Goal: Use online tool/utility: Utilize a website feature to perform a specific function

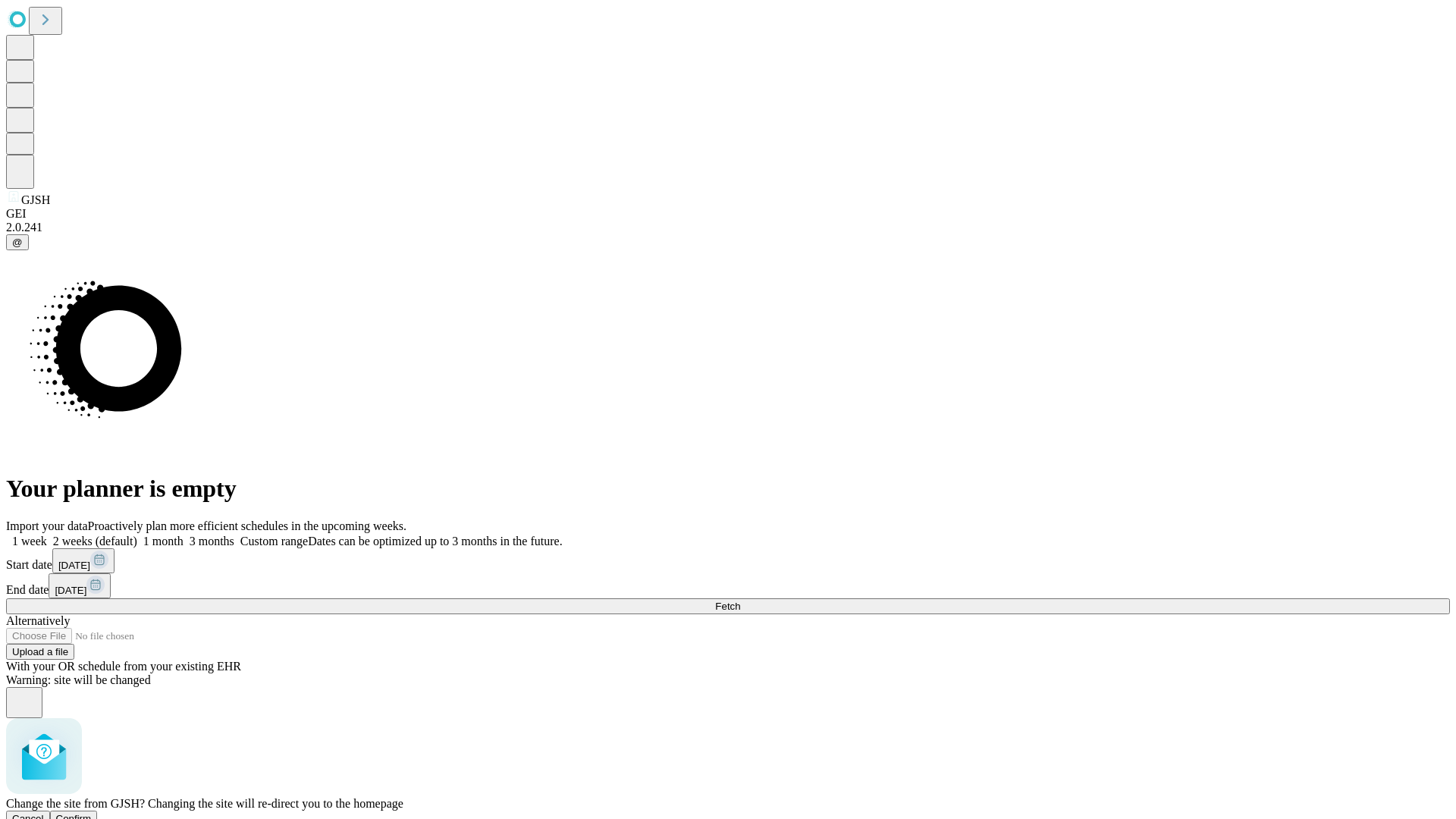
click at [92, 813] on span "Confirm" at bounding box center [73, 819] width 36 height 12
click at [184, 535] on label "1 month" at bounding box center [160, 541] width 46 height 13
click at [741, 600] on span "Fetch" at bounding box center [728, 606] width 25 height 12
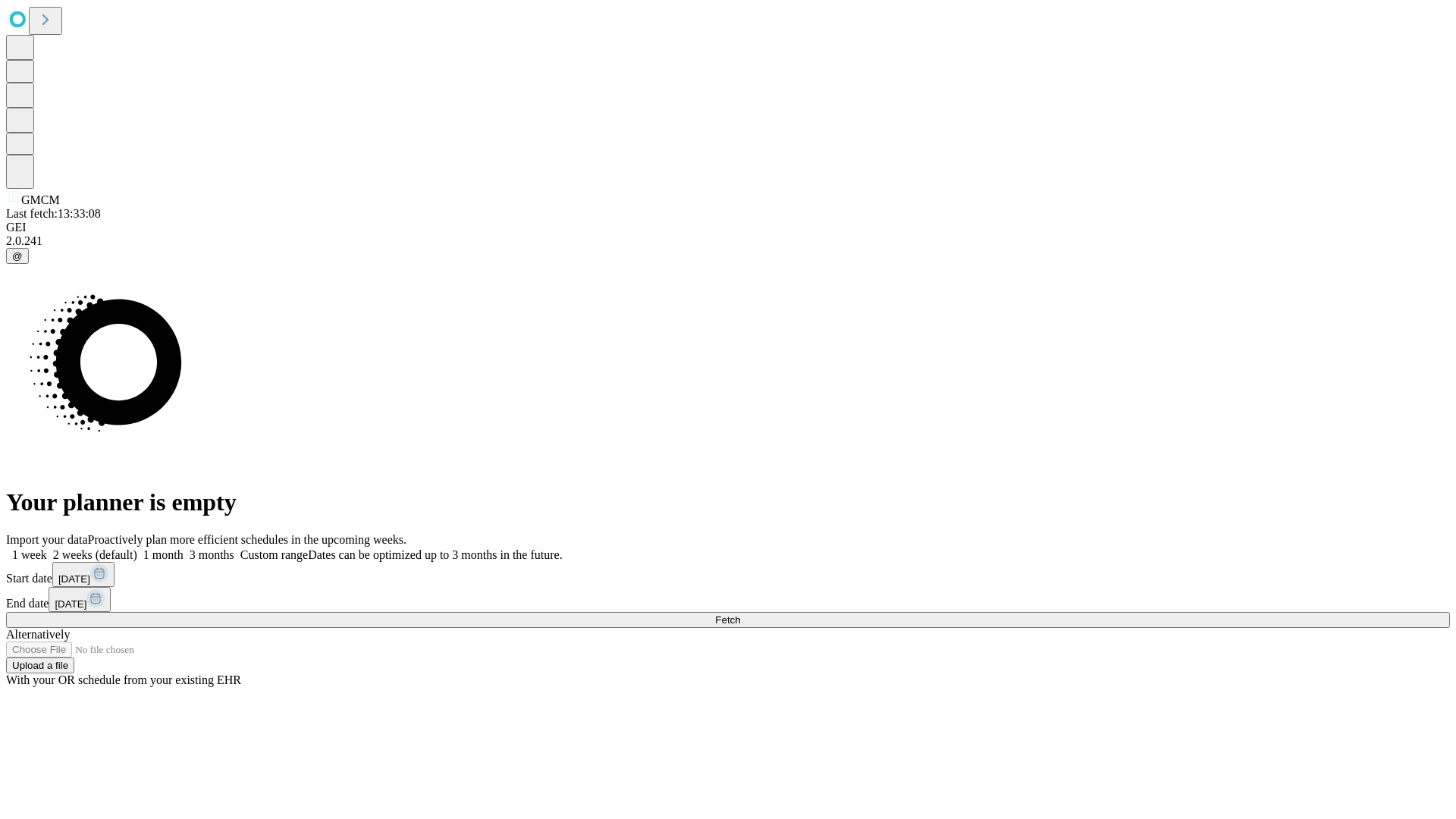
click at [741, 614] on span "Fetch" at bounding box center [728, 620] width 25 height 12
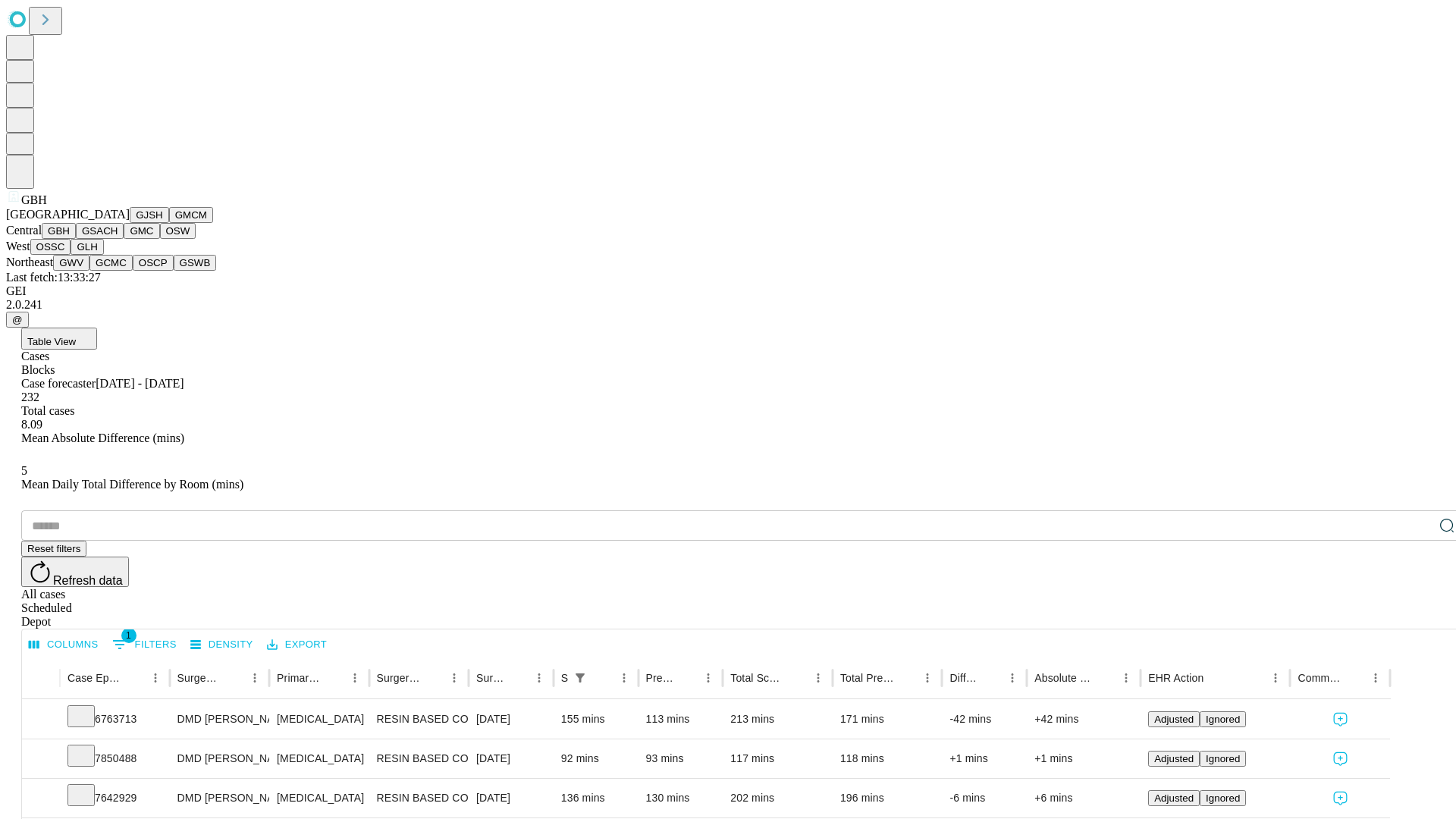
click at [118, 239] on button "GSACH" at bounding box center [99, 231] width 47 height 15
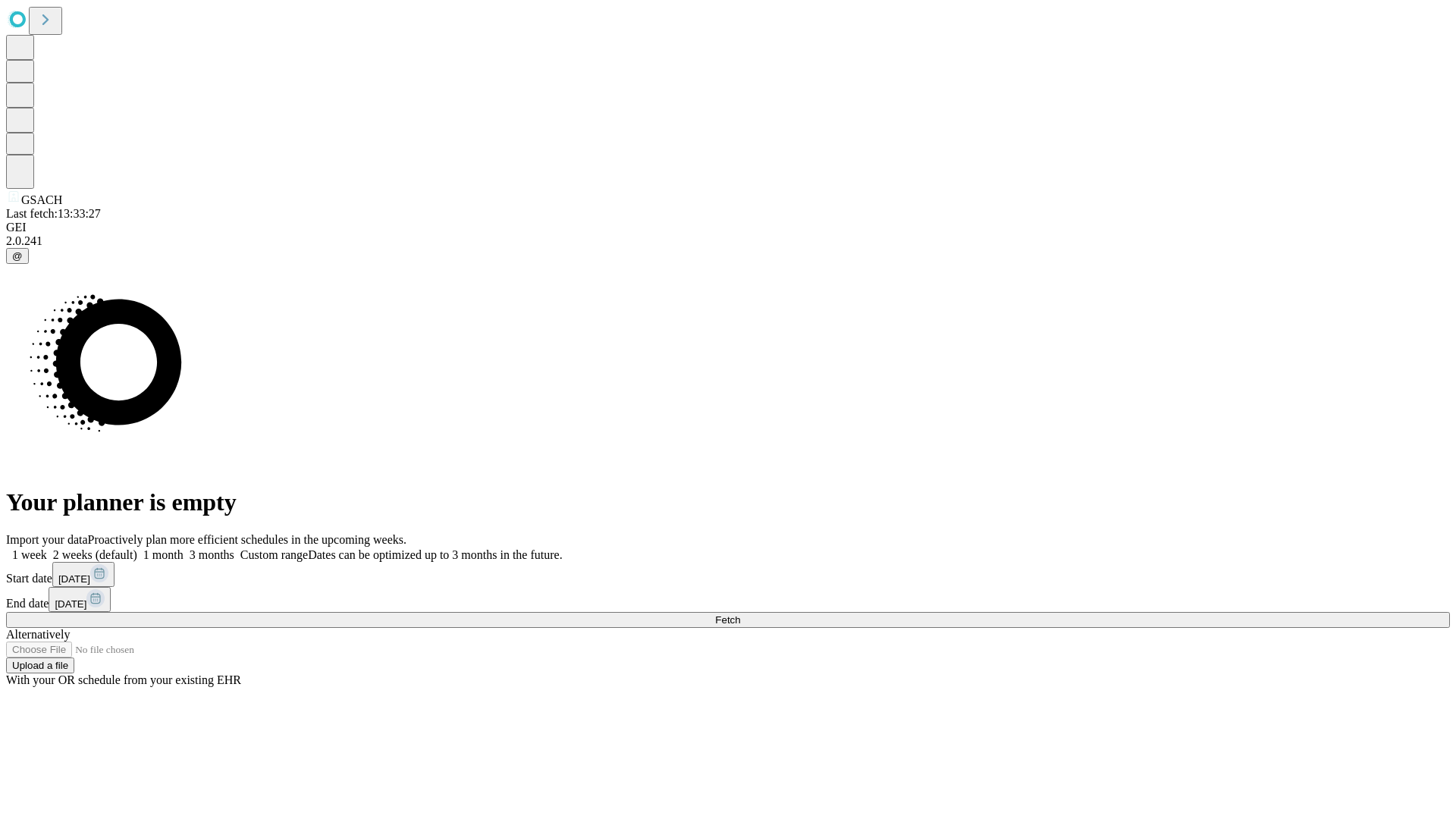
click at [184, 548] on label "1 month" at bounding box center [160, 554] width 46 height 13
click at [741, 614] on span "Fetch" at bounding box center [728, 620] width 25 height 12
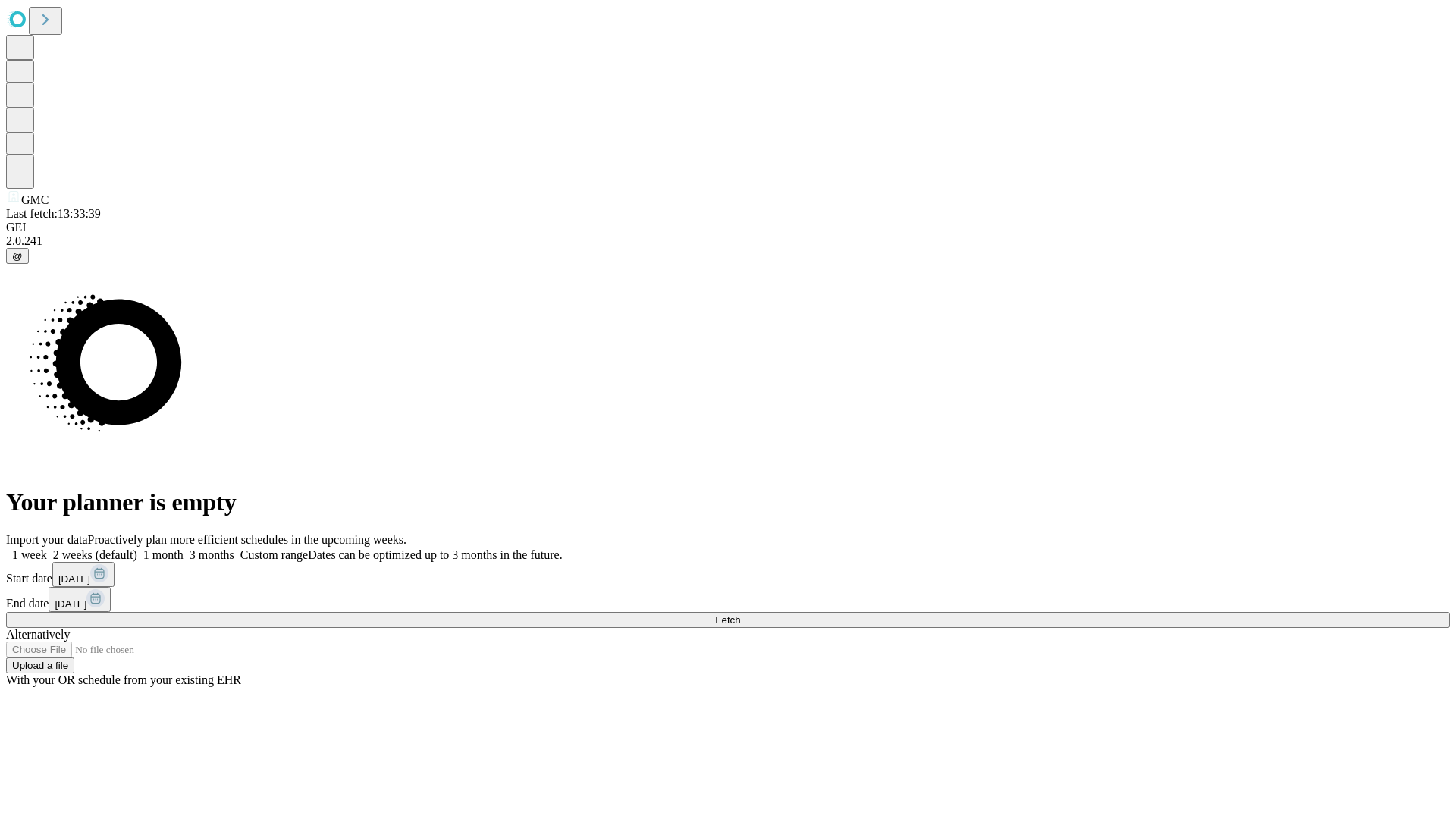
click at [184, 548] on label "1 month" at bounding box center [160, 554] width 46 height 13
click at [741, 614] on span "Fetch" at bounding box center [728, 620] width 25 height 12
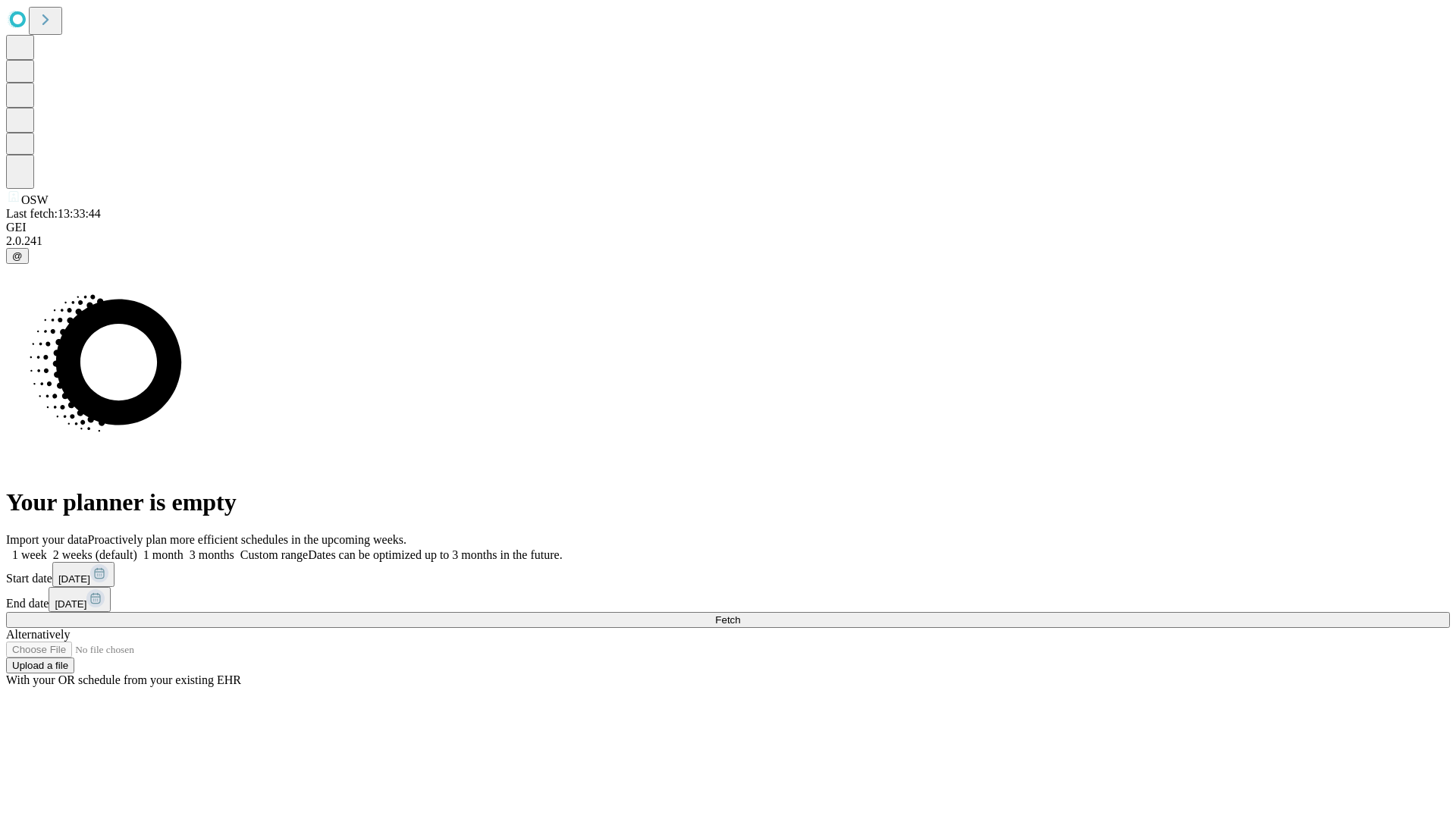
click at [741, 614] on span "Fetch" at bounding box center [728, 620] width 25 height 12
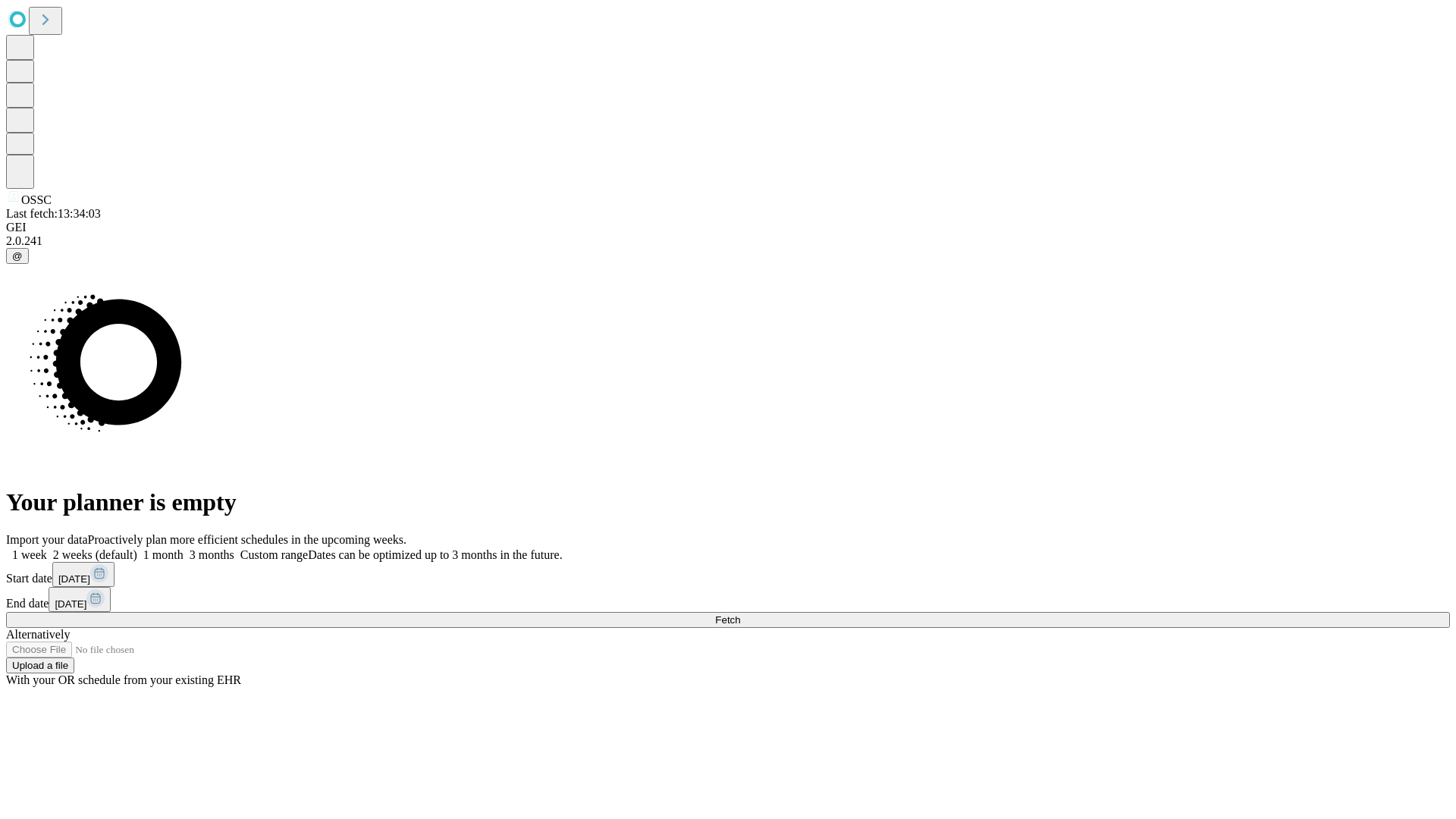
click at [184, 548] on label "1 month" at bounding box center [160, 554] width 46 height 13
click at [741, 614] on span "Fetch" at bounding box center [728, 620] width 25 height 12
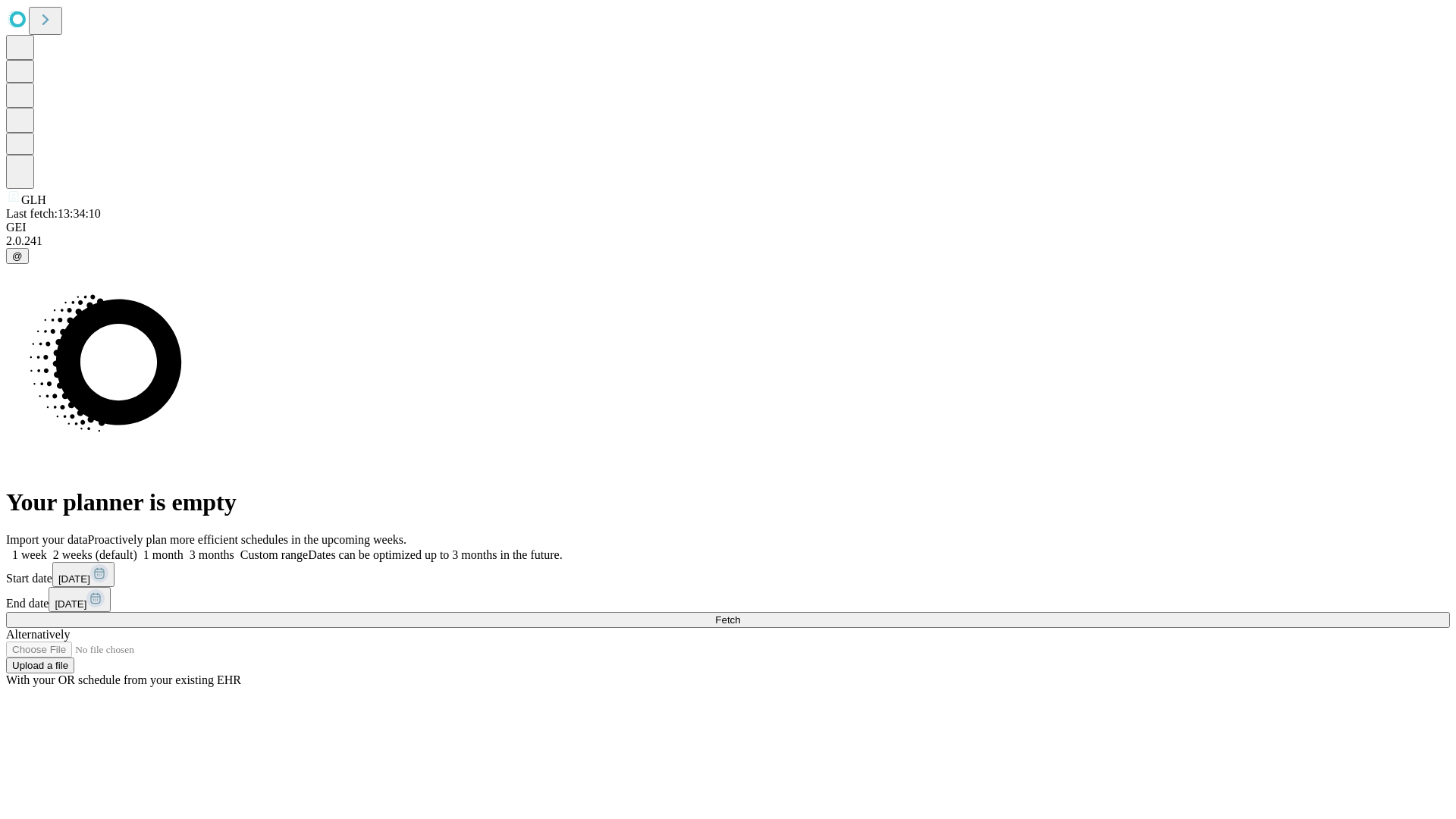
click at [184, 548] on label "1 month" at bounding box center [160, 554] width 46 height 13
click at [741, 614] on span "Fetch" at bounding box center [728, 620] width 25 height 12
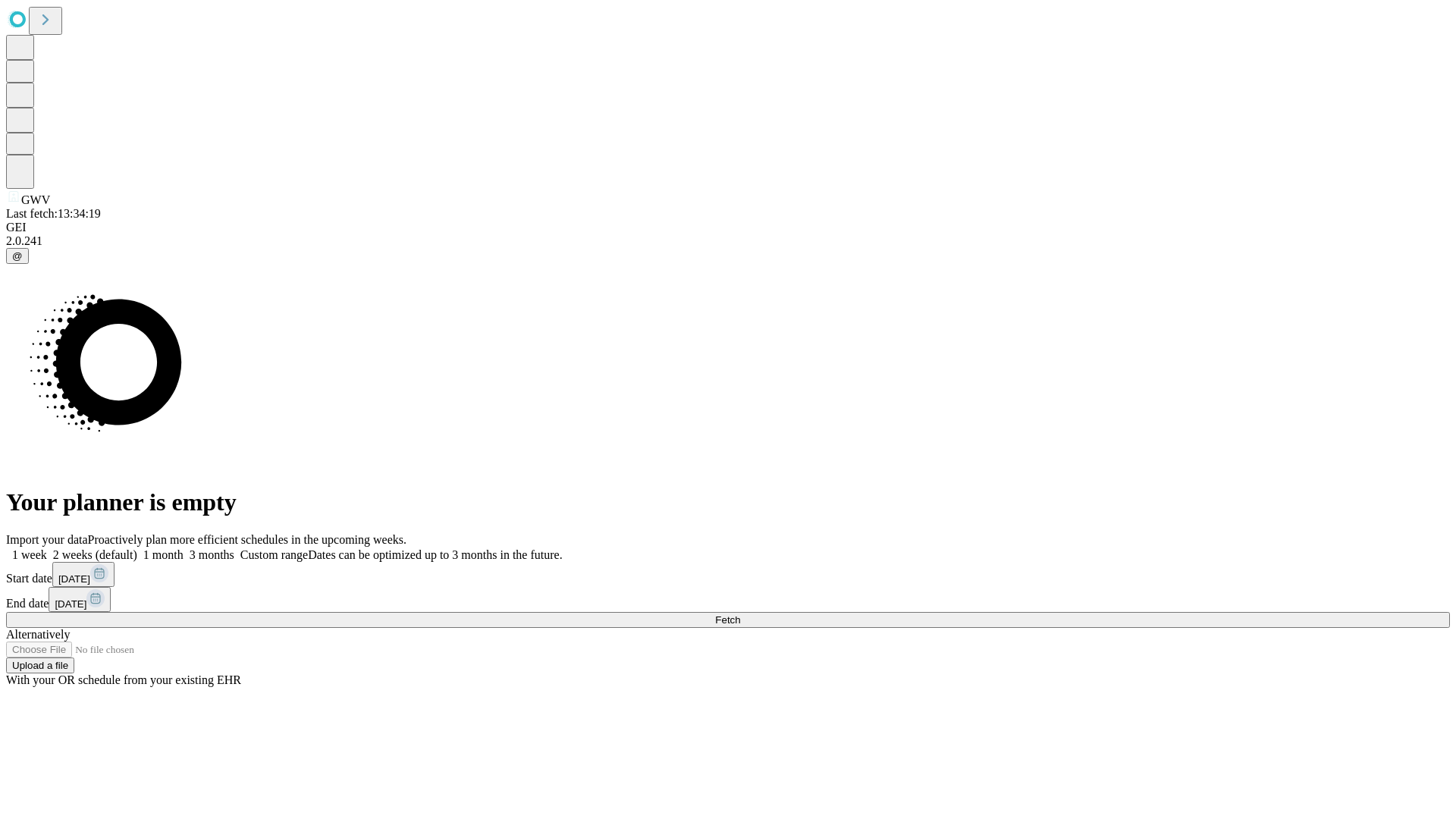
click at [184, 548] on label "1 month" at bounding box center [160, 554] width 46 height 13
click at [741, 614] on span "Fetch" at bounding box center [728, 620] width 25 height 12
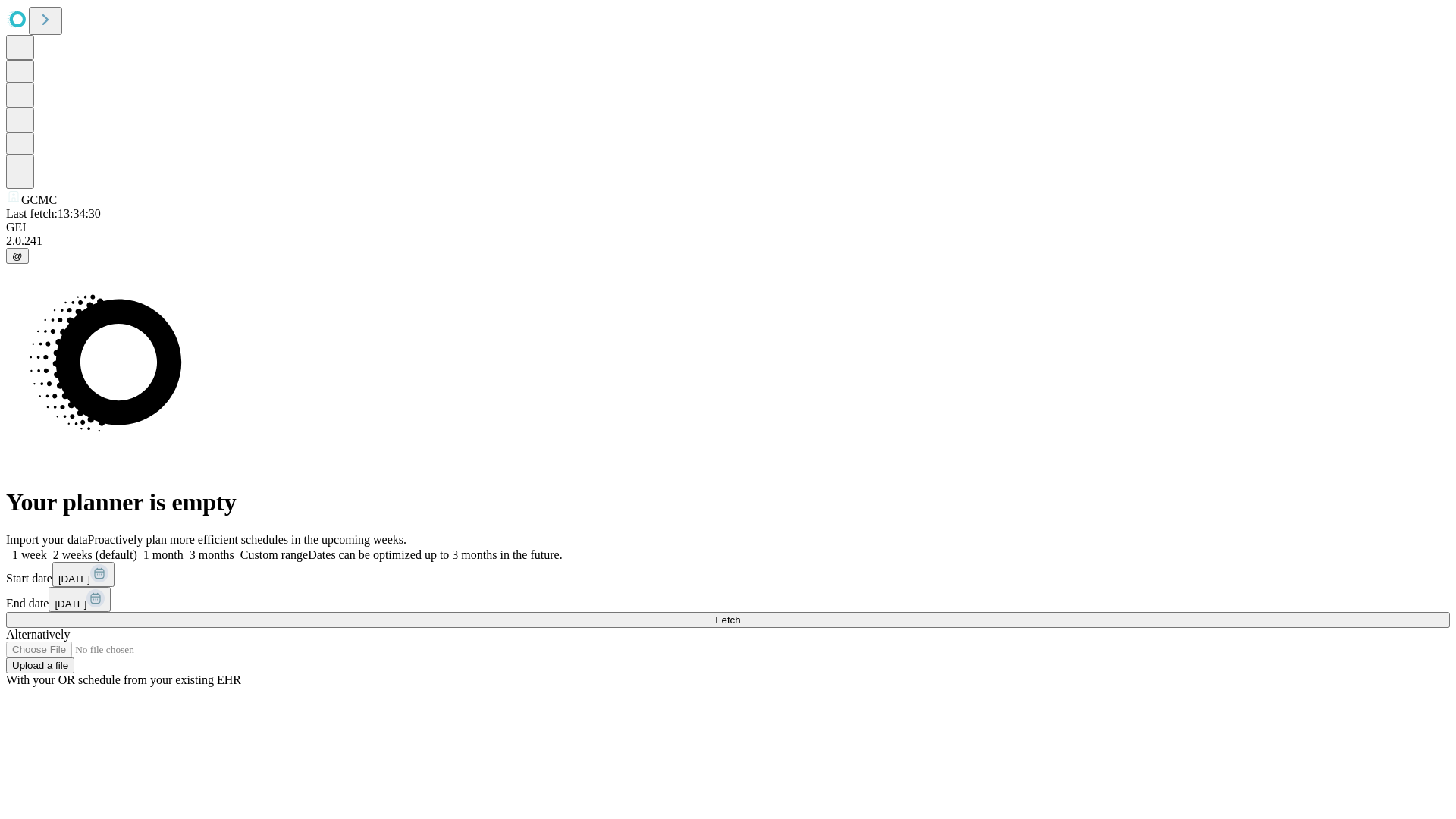
click at [184, 548] on label "1 month" at bounding box center [160, 554] width 46 height 13
click at [741, 614] on span "Fetch" at bounding box center [728, 620] width 25 height 12
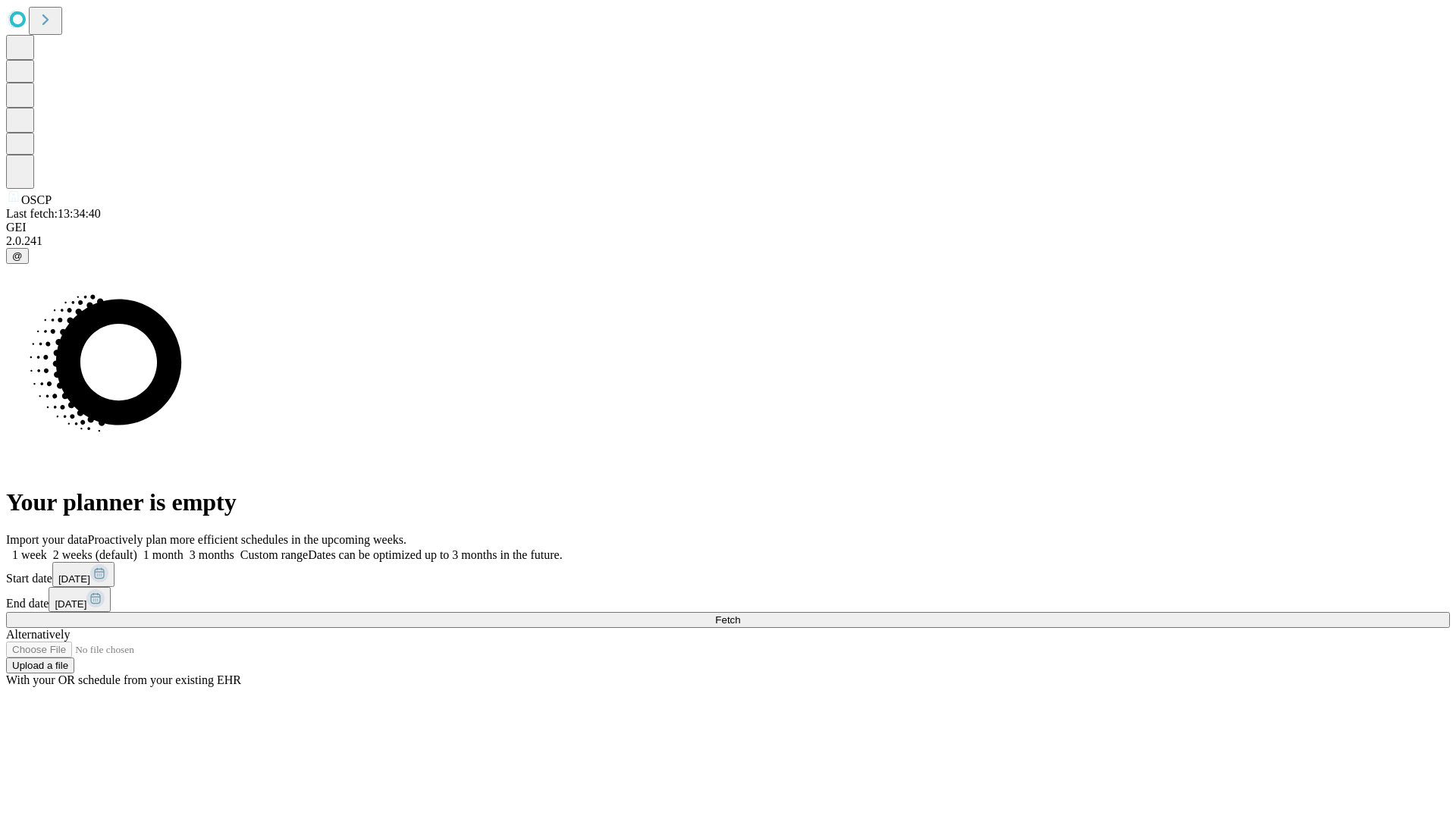
click at [184, 548] on label "1 month" at bounding box center [160, 554] width 46 height 13
click at [741, 614] on span "Fetch" at bounding box center [728, 620] width 25 height 12
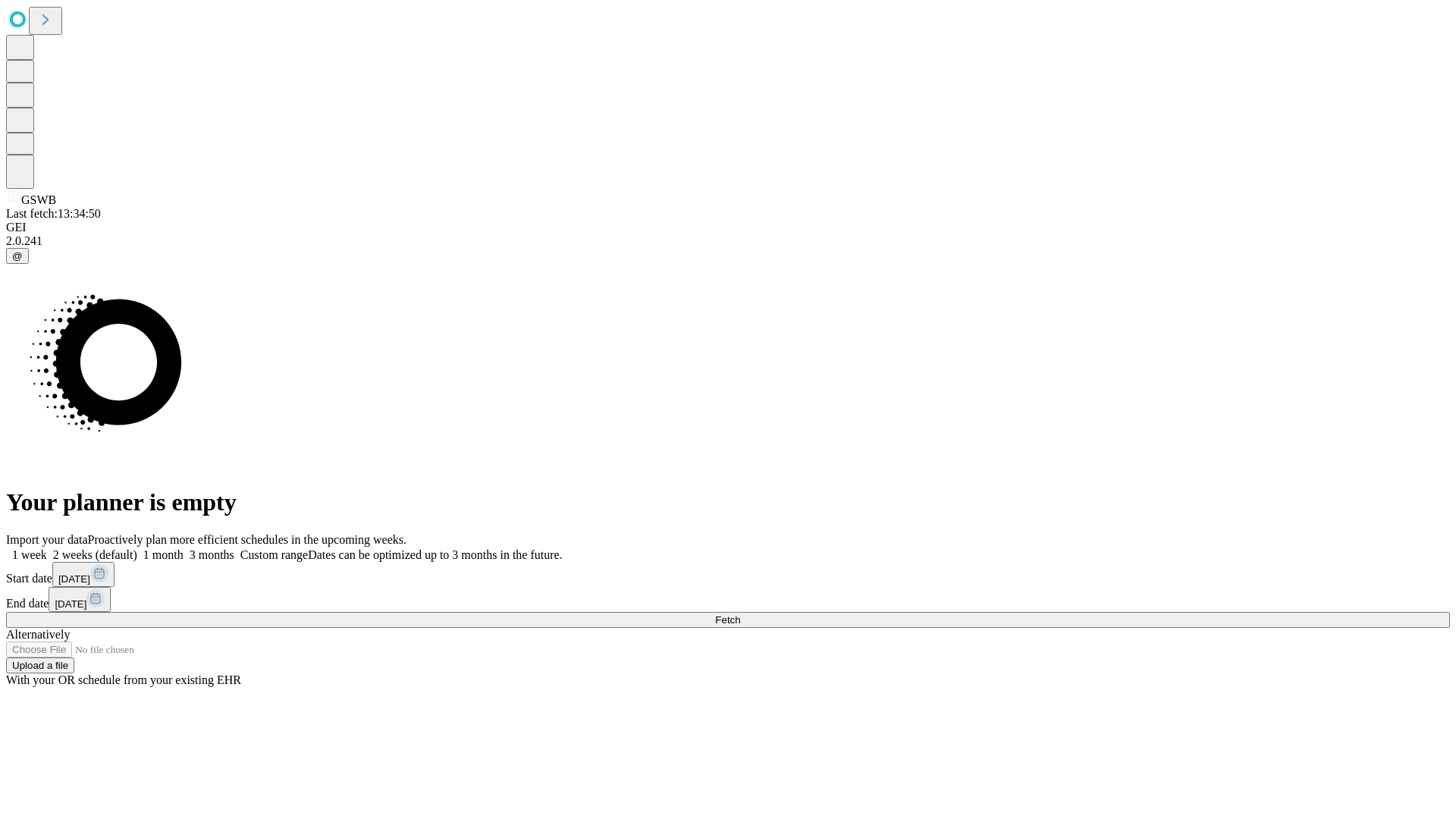
click at [184, 548] on label "1 month" at bounding box center [160, 554] width 46 height 13
click at [741, 614] on span "Fetch" at bounding box center [728, 620] width 25 height 12
